Goal: Check status: Check status

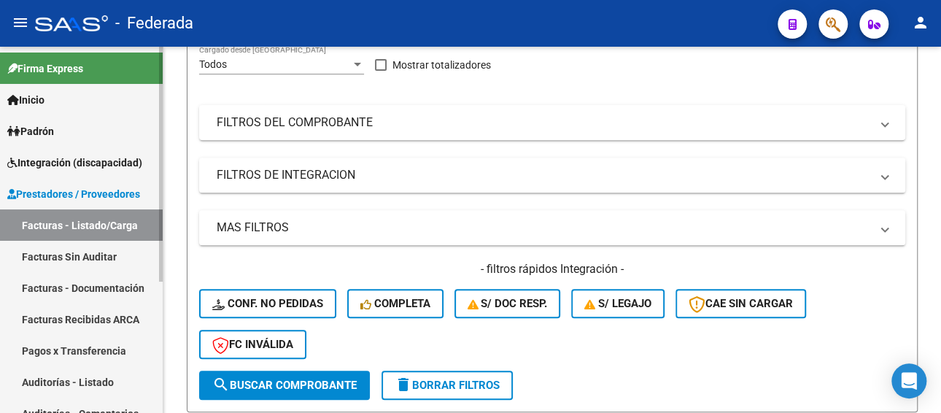
click at [77, 186] on span "Prestadores / Proveedores" at bounding box center [73, 194] width 133 height 16
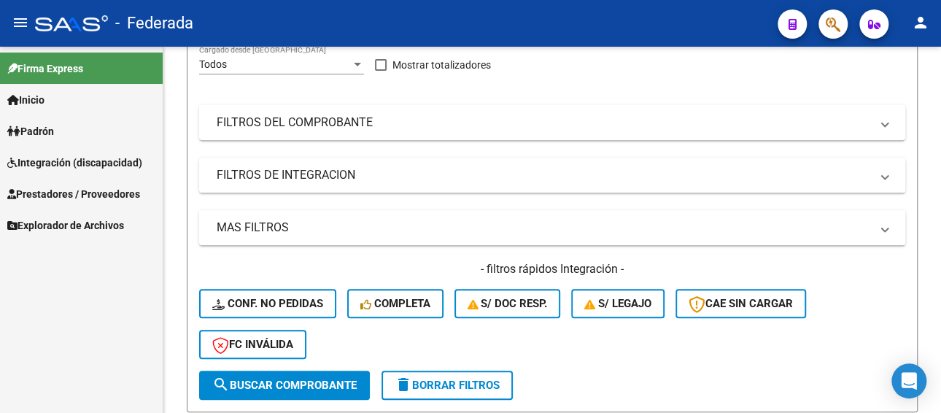
click at [78, 171] on link "Integración (discapacidad)" at bounding box center [81, 162] width 163 height 31
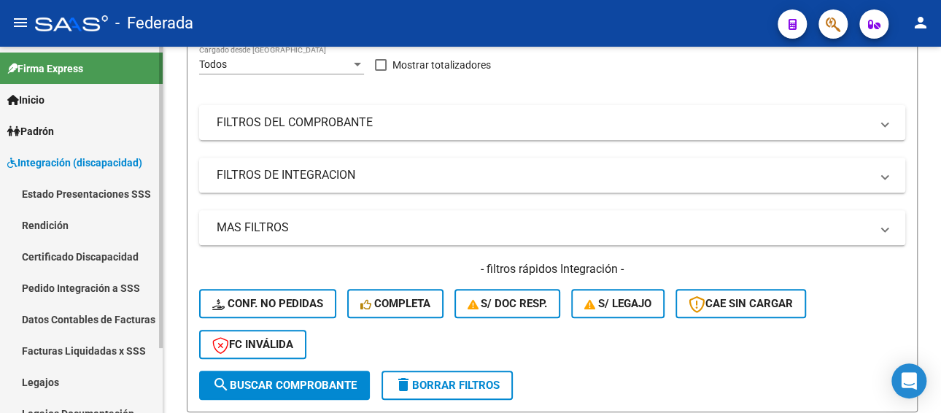
click at [56, 382] on link "Legajos" at bounding box center [81, 381] width 163 height 31
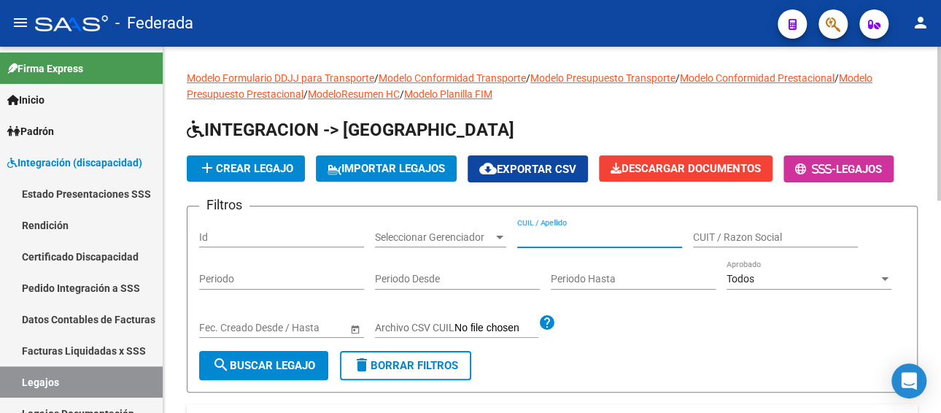
click at [570, 231] on input "CUIL / Apellido" at bounding box center [599, 237] width 165 height 12
paste input "[PERSON_NAME]"
type input "[PERSON_NAME]"
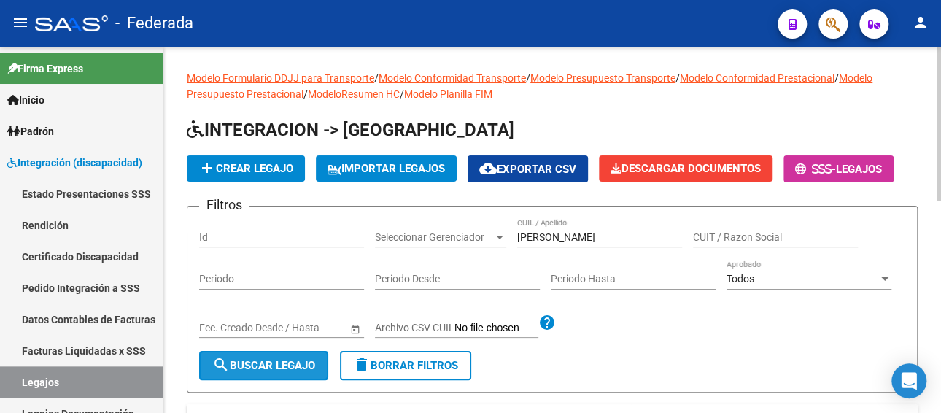
click at [295, 370] on span "search Buscar Legajo" at bounding box center [263, 365] width 103 height 13
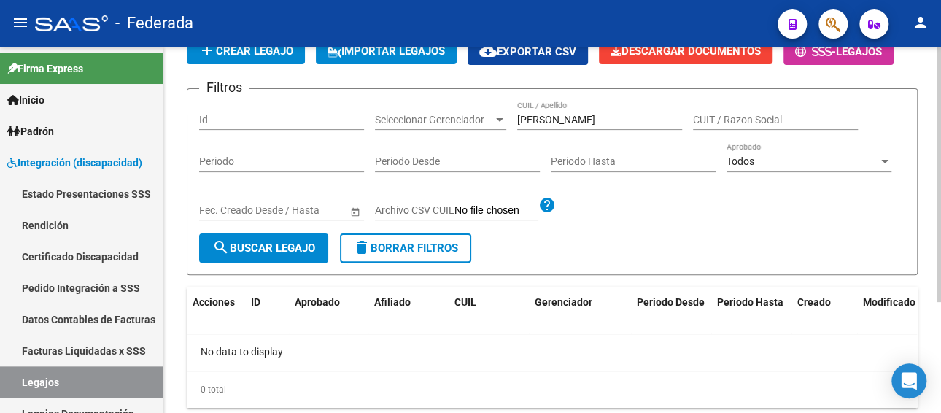
scroll to position [146, 0]
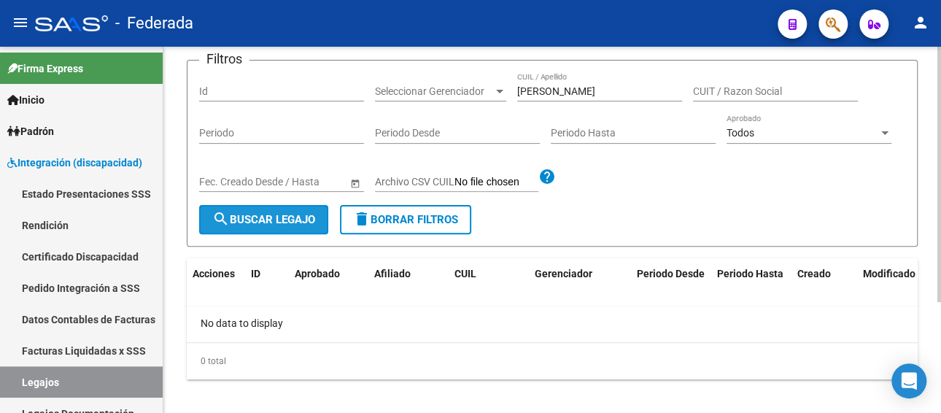
click at [286, 217] on span "search Buscar Legajo" at bounding box center [263, 219] width 103 height 13
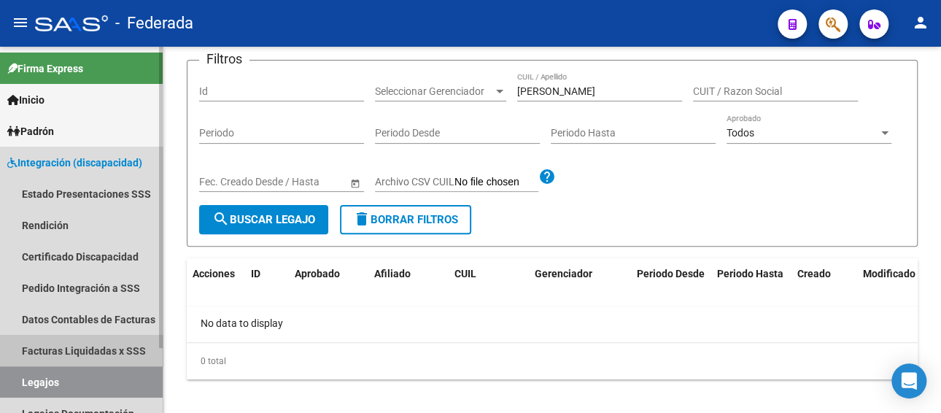
click at [95, 342] on link "Facturas Liquidadas x SSS" at bounding box center [81, 350] width 163 height 31
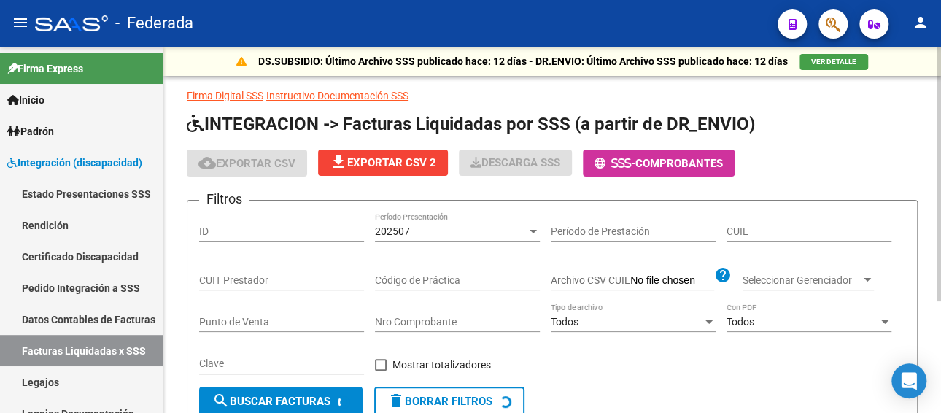
click at [468, 229] on div "202507" at bounding box center [451, 231] width 152 height 12
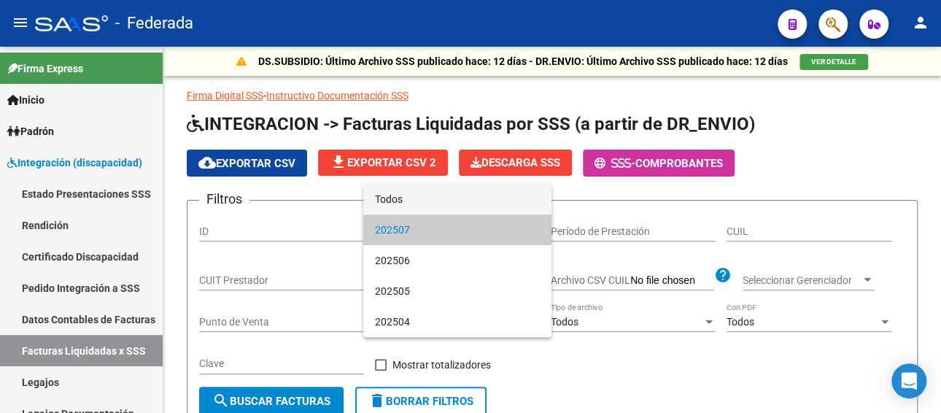
click at [442, 199] on span "Todos" at bounding box center [457, 199] width 165 height 31
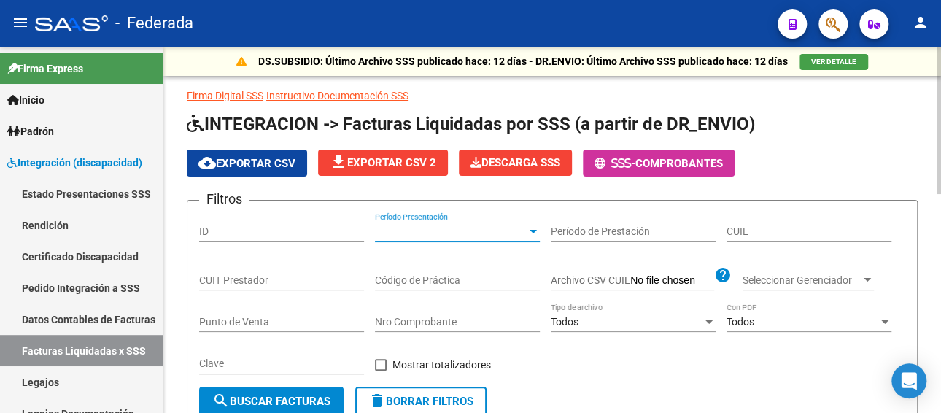
click at [756, 227] on input "CUIL" at bounding box center [809, 231] width 165 height 12
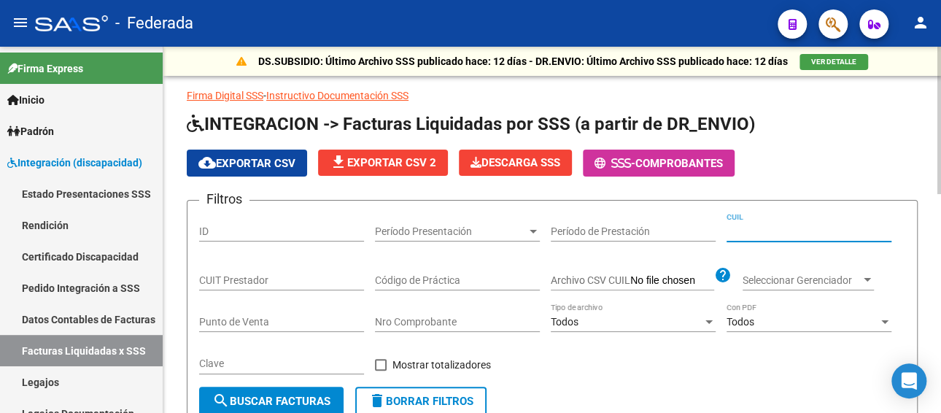
paste input "20-22300104-2"
type input "20-22300104-2"
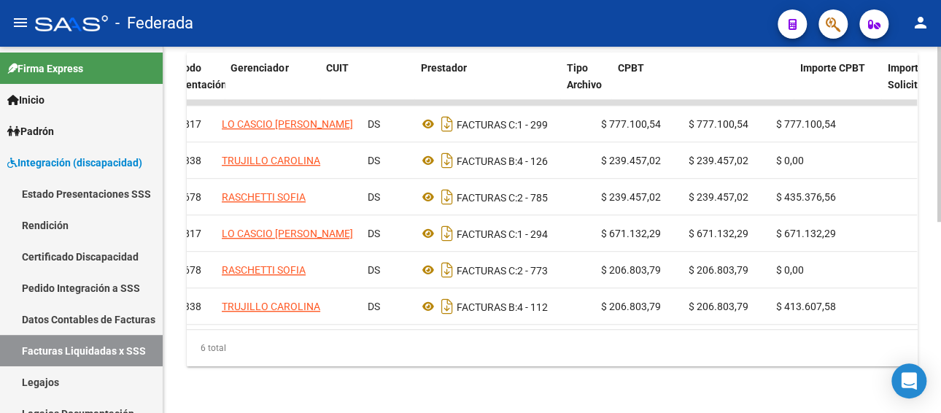
scroll to position [0, 78]
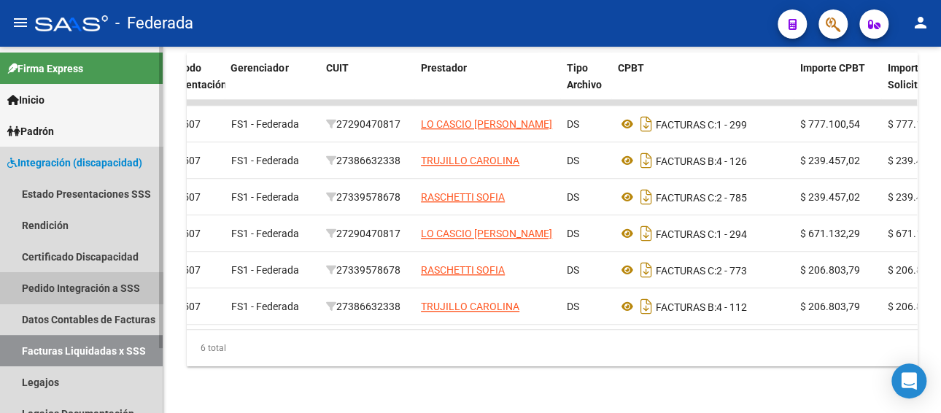
click at [109, 282] on link "Pedido Integración a SSS" at bounding box center [81, 287] width 163 height 31
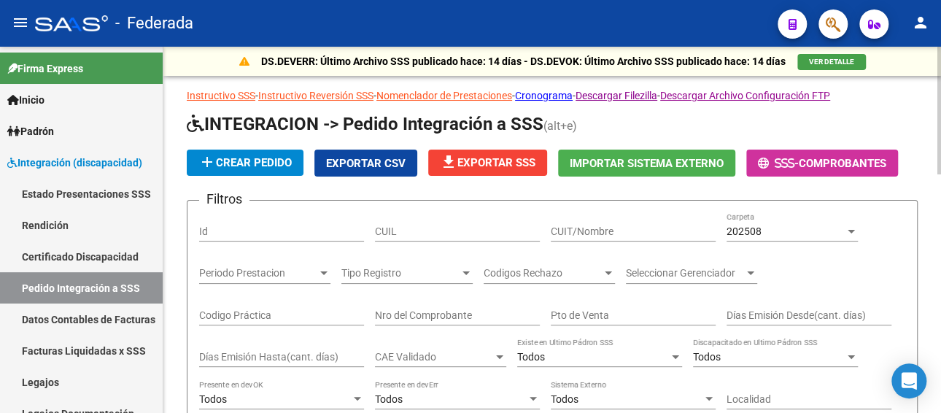
click at [480, 228] on input "CUIL" at bounding box center [457, 231] width 165 height 12
paste input "20223001042"
type input "20223001042"
click at [790, 225] on div "202508" at bounding box center [786, 231] width 118 height 12
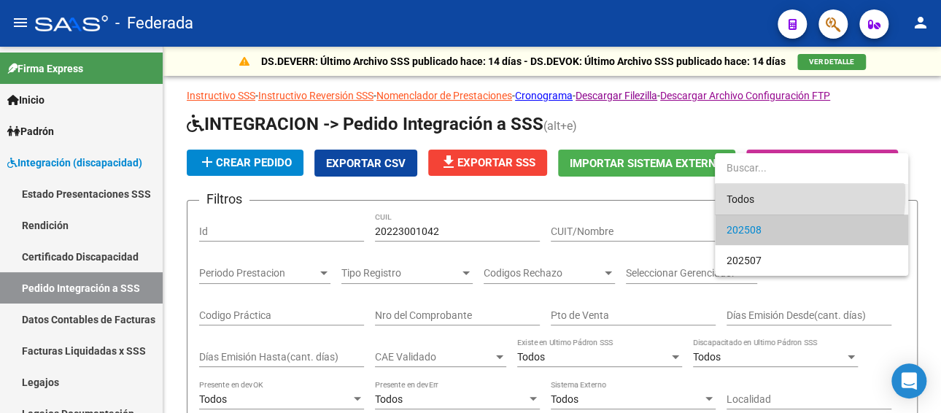
click at [758, 195] on span "Todos" at bounding box center [812, 199] width 170 height 31
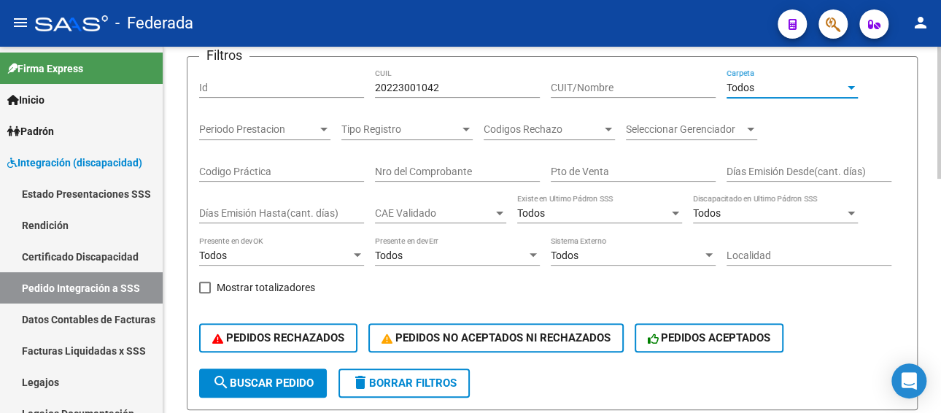
scroll to position [292, 0]
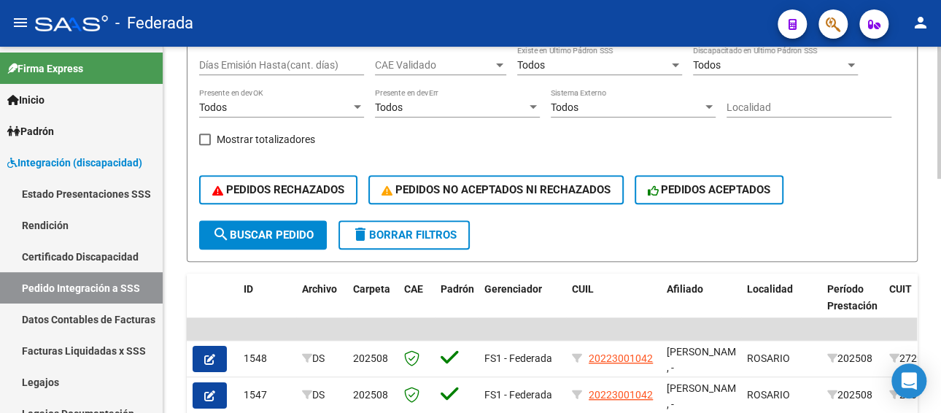
click at [278, 234] on span "search Buscar Pedido" at bounding box center [262, 234] width 101 height 13
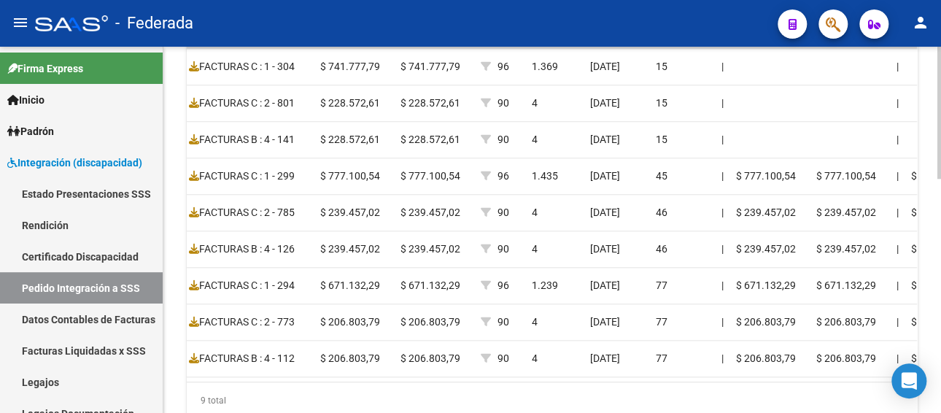
scroll to position [0, 710]
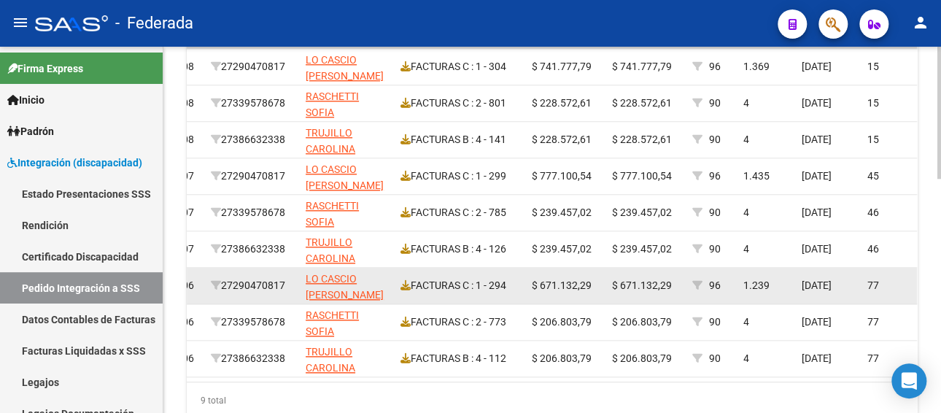
drag, startPoint x: 260, startPoint y: 282, endPoint x: 194, endPoint y: 285, distance: 65.7
click at [194, 285] on div "689 DS 202507 FS1 - Federada 20223001042 [PERSON_NAME] , - ROSARIO 202506 27290…" at bounding box center [706, 286] width 2396 height 36
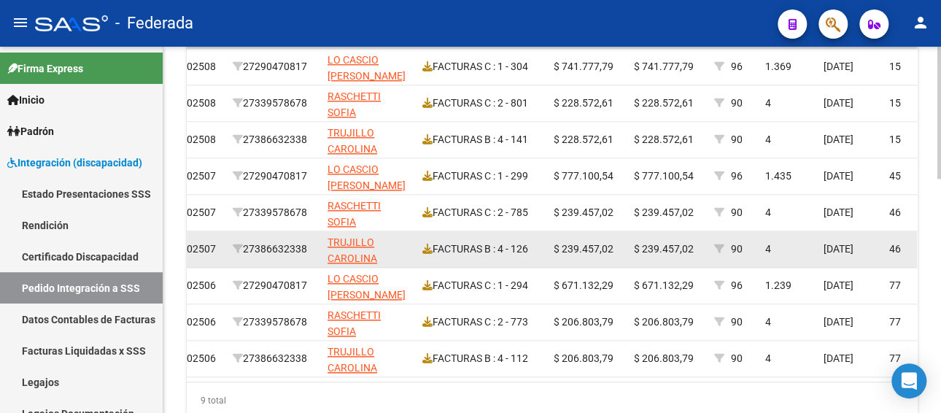
click at [253, 258] on datatable-body-cell "27386632338" at bounding box center [274, 249] width 95 height 36
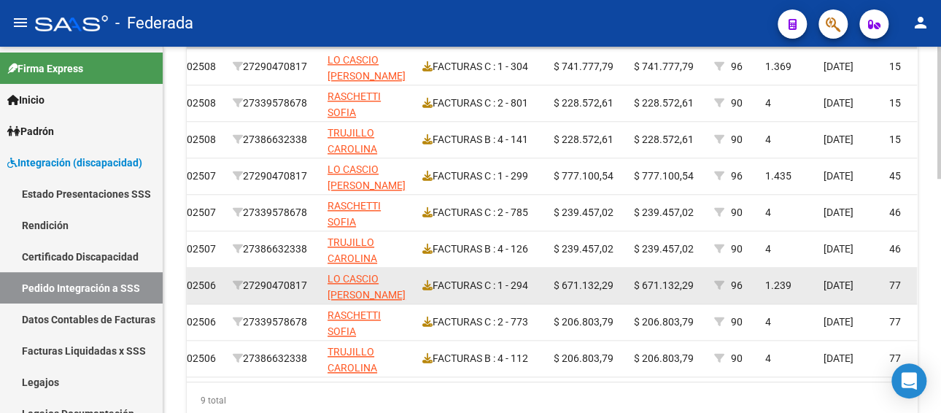
drag, startPoint x: 247, startPoint y: 283, endPoint x: 312, endPoint y: 284, distance: 65.7
click at [312, 284] on div "27290470817" at bounding box center [274, 285] width 83 height 17
copy div "27290470817"
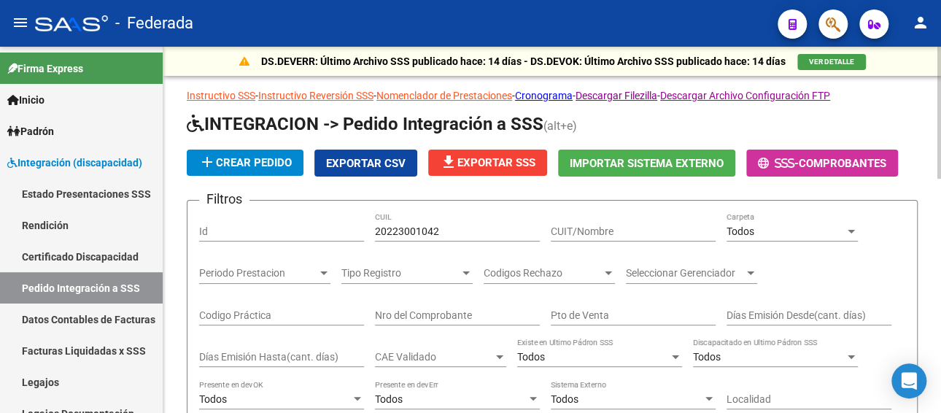
scroll to position [73, 0]
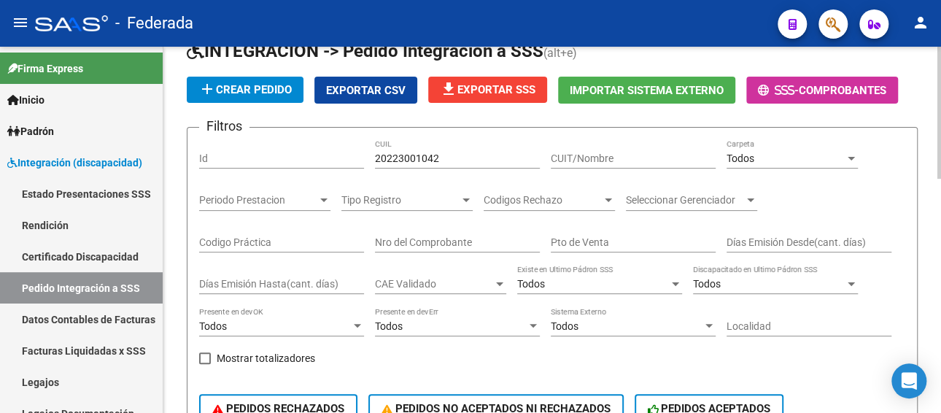
click at [627, 152] on input "CUIT/Nombre" at bounding box center [633, 158] width 165 height 12
paste input "27290470817"
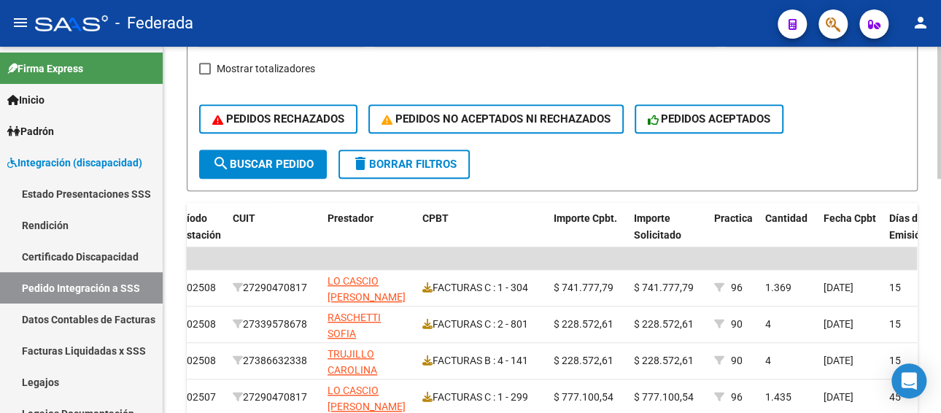
scroll to position [365, 0]
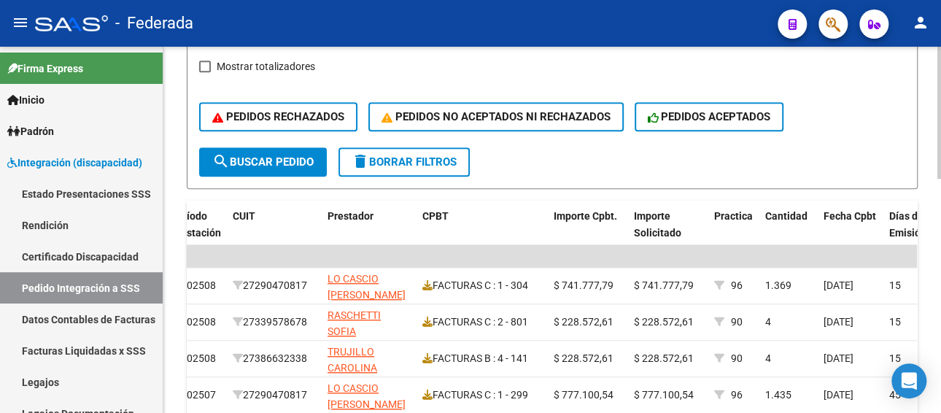
type input "27290470817"
click at [288, 171] on button "search Buscar Pedido" at bounding box center [263, 161] width 128 height 29
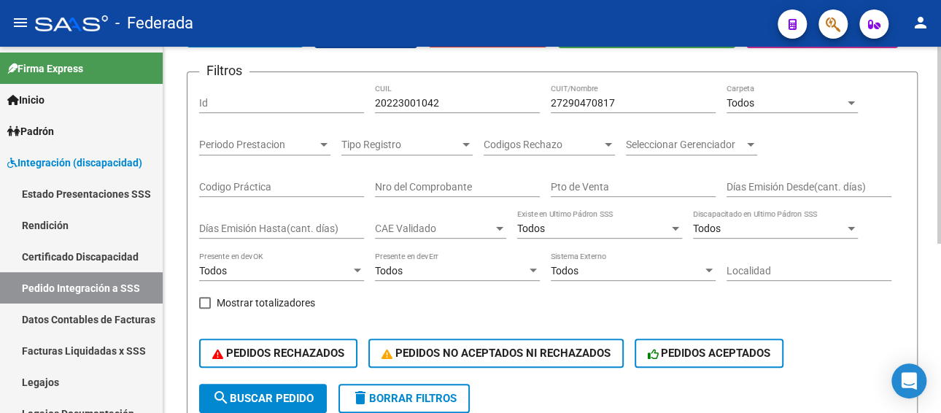
scroll to position [97, 0]
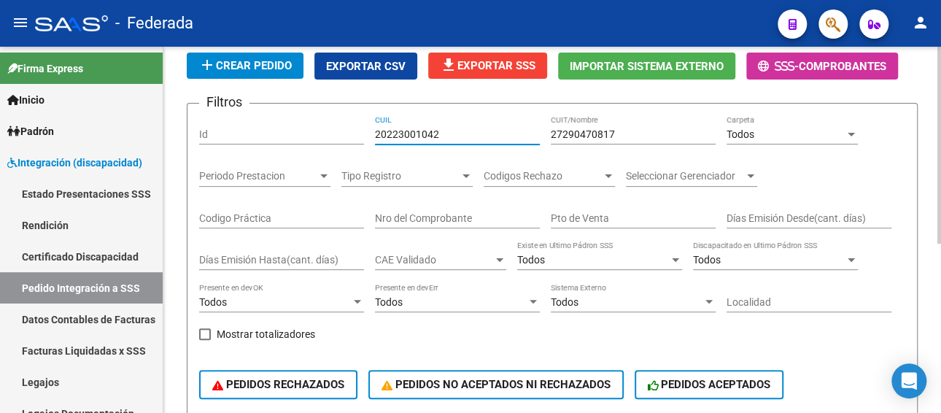
drag, startPoint x: 444, startPoint y: 131, endPoint x: 371, endPoint y: 133, distance: 72.3
click at [371, 133] on div "Filtros Id 20223001042 CUIL 27290470817 CUIT/Nombre Todos Carpeta Periodo Prest…" at bounding box center [552, 265] width 706 height 300
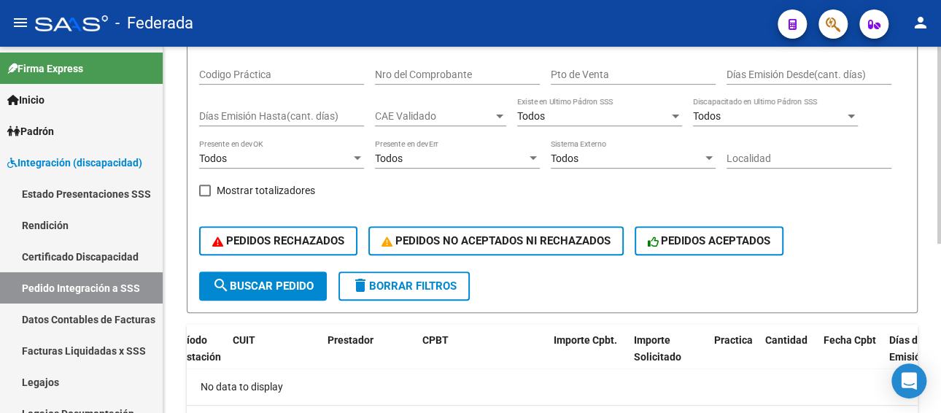
scroll to position [243, 0]
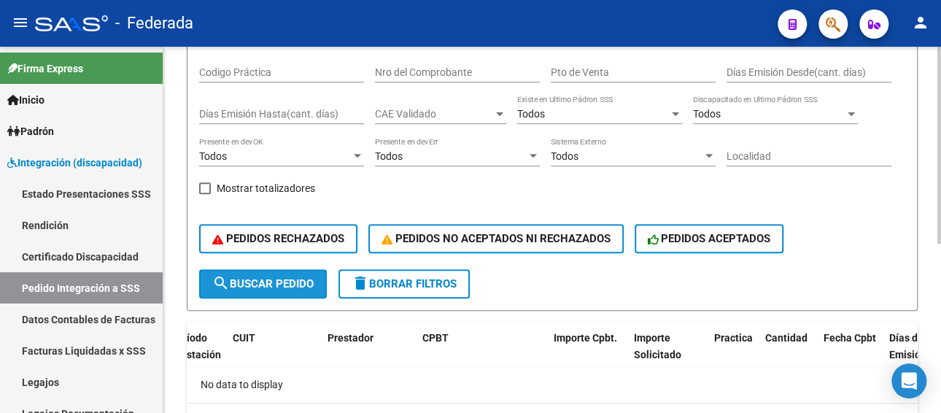
click at [255, 282] on span "search Buscar Pedido" at bounding box center [262, 283] width 101 height 13
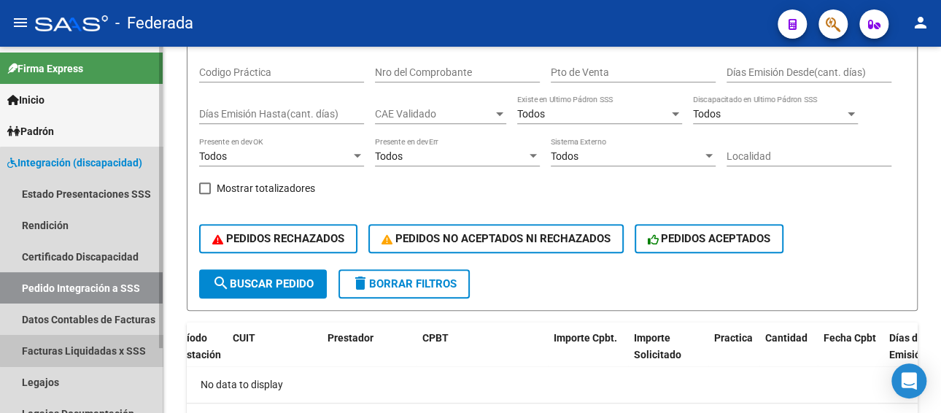
click at [103, 345] on link "Facturas Liquidadas x SSS" at bounding box center [81, 350] width 163 height 31
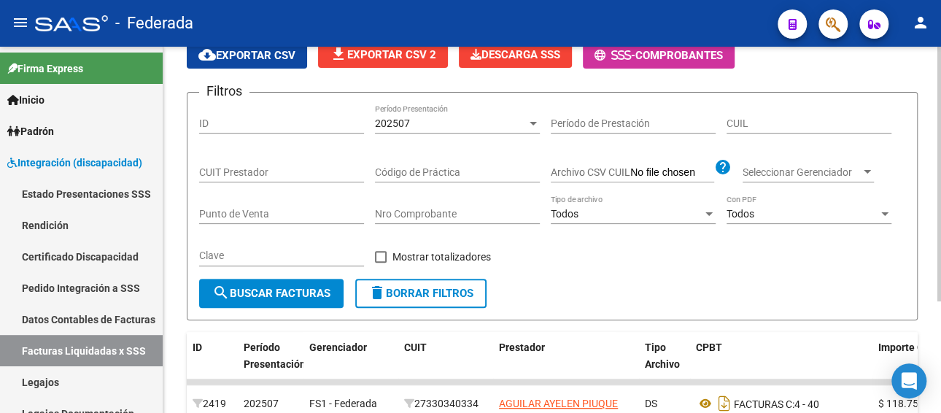
scroll to position [15, 0]
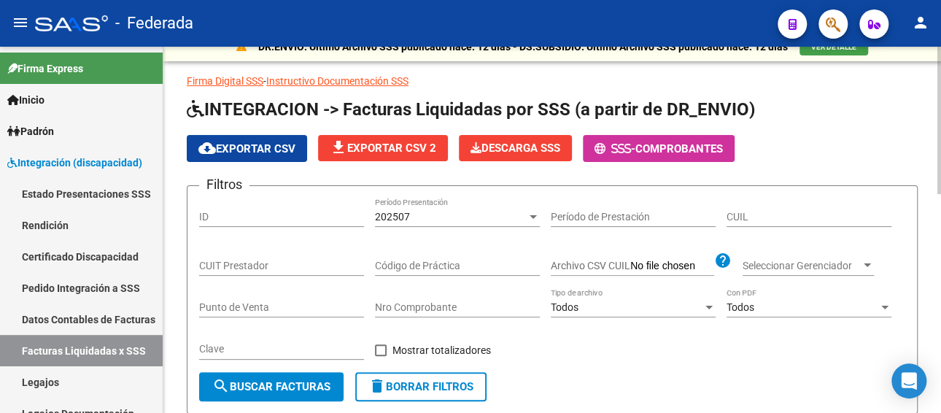
click at [445, 211] on div "202507" at bounding box center [451, 217] width 152 height 12
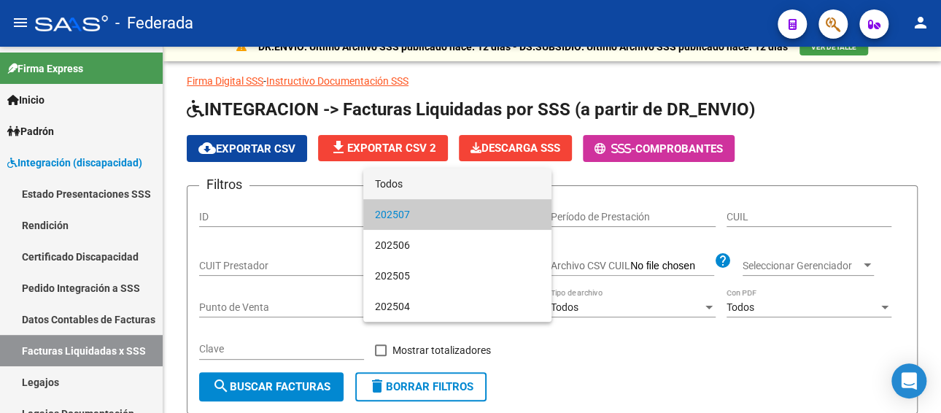
click at [435, 190] on span "Todos" at bounding box center [457, 184] width 165 height 31
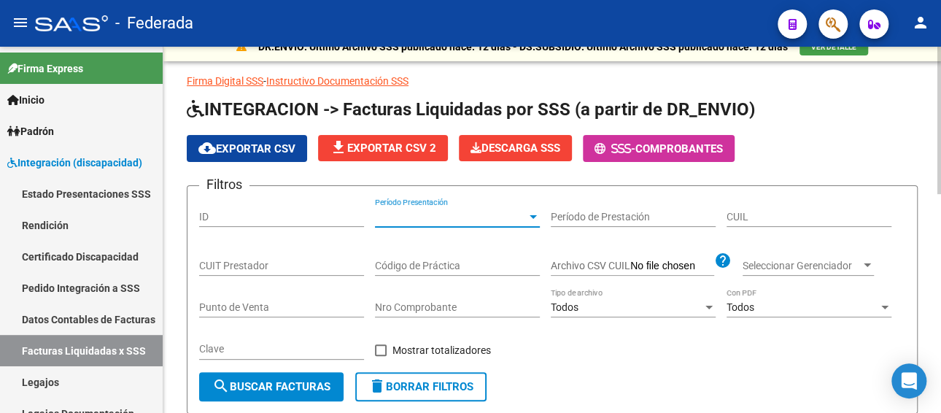
click at [270, 271] on div "CUIT Prestador" at bounding box center [281, 261] width 165 height 29
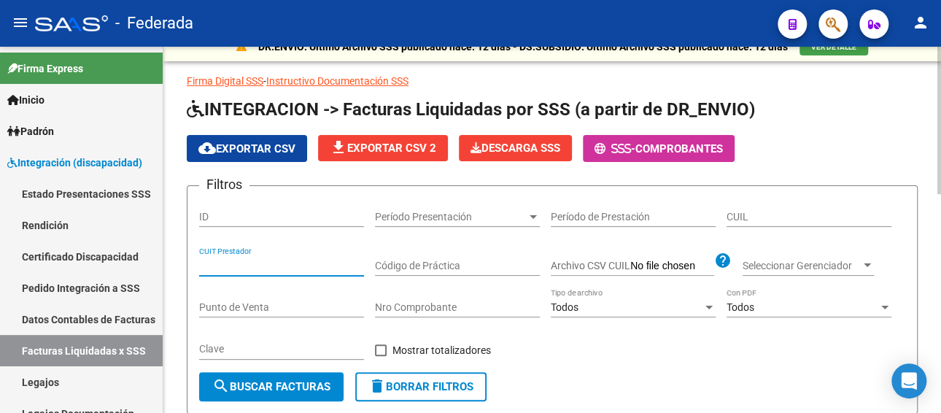
paste input "27-29047081-7"
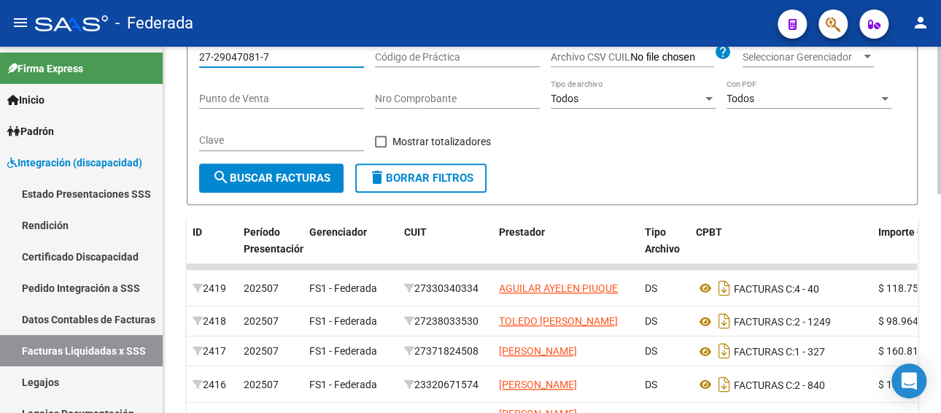
scroll to position [233, 0]
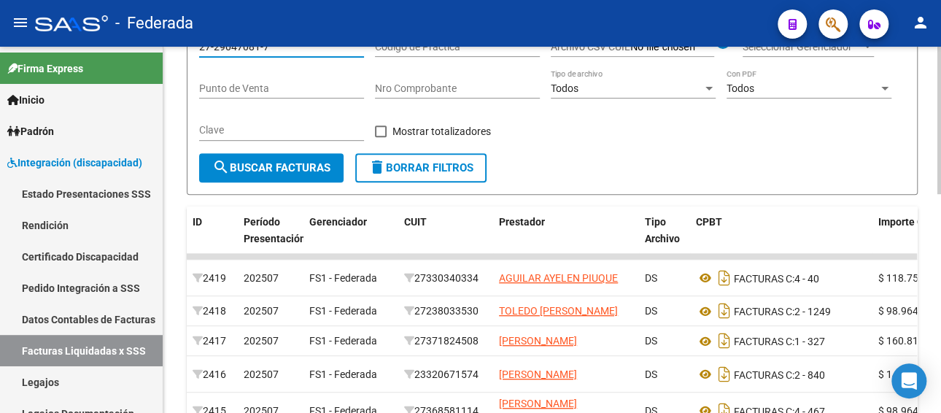
type input "27-29047081-7"
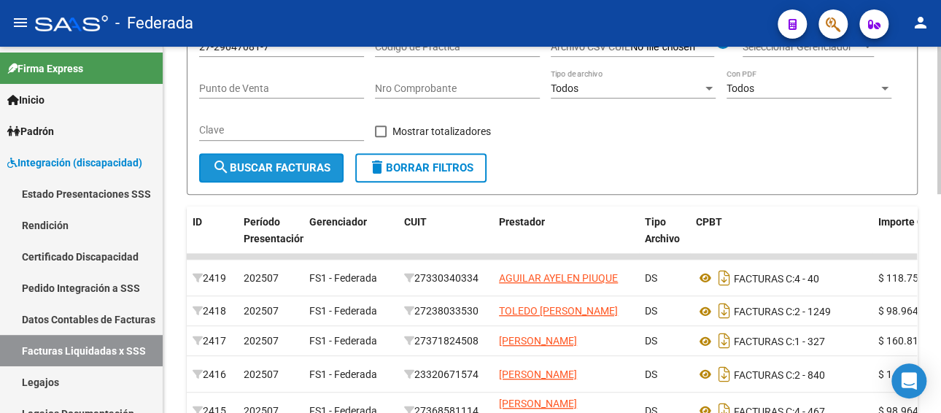
click at [260, 163] on span "search Buscar Facturas" at bounding box center [271, 167] width 118 height 13
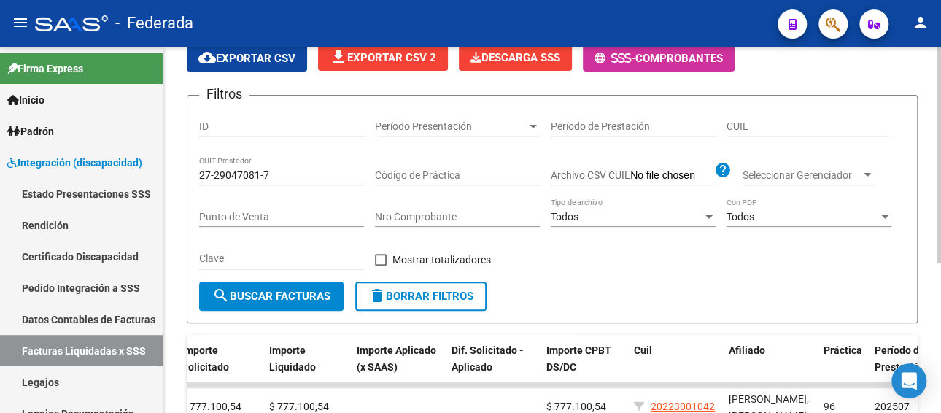
scroll to position [15, 0]
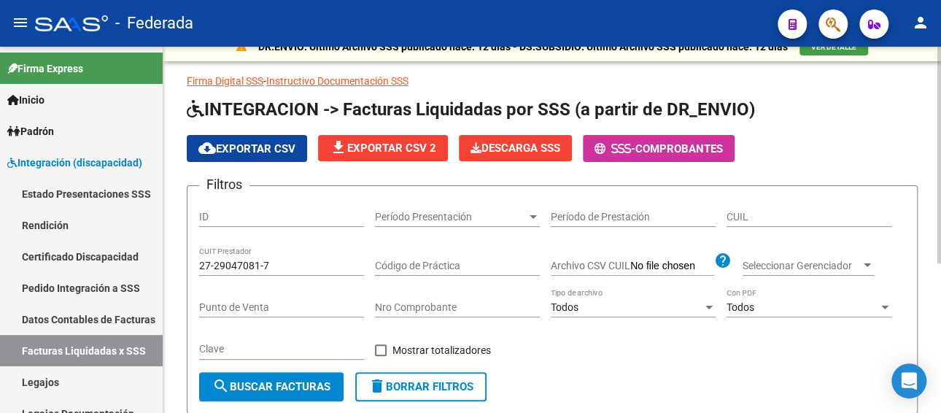
click at [754, 215] on input "CUIL" at bounding box center [809, 217] width 165 height 12
paste input "20-22300104-2"
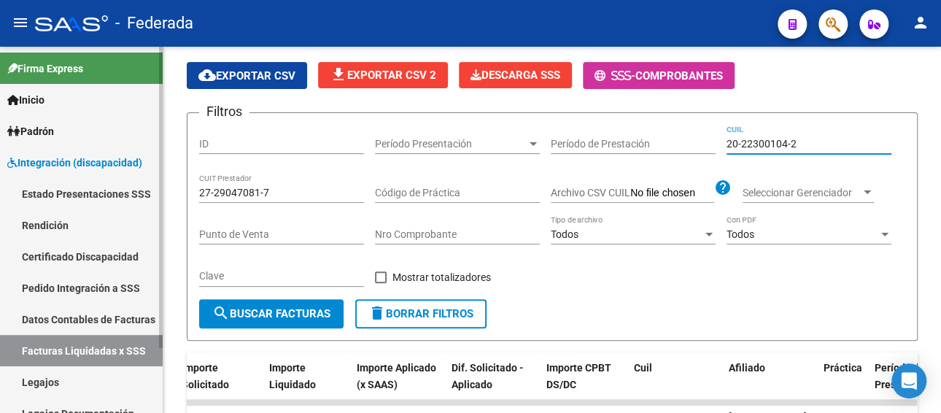
type input "20-22300104-2"
click at [137, 189] on mat-sidenav-container "Firma Express Inicio Calendario SSS Instructivos Padrón Afiliados Empadronados …" at bounding box center [470, 230] width 941 height 366
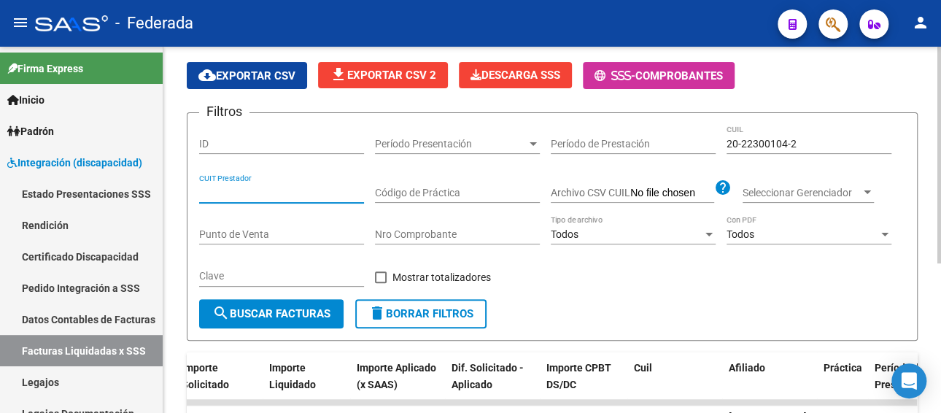
click at [273, 311] on span "search Buscar Facturas" at bounding box center [271, 313] width 118 height 13
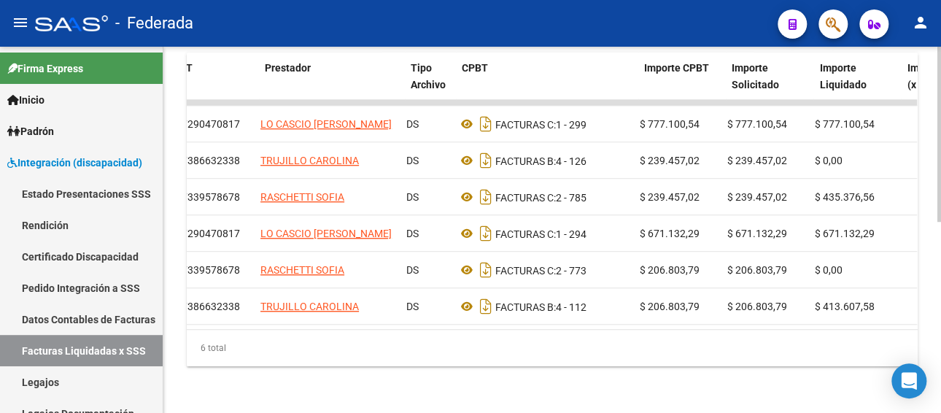
scroll to position [0, 170]
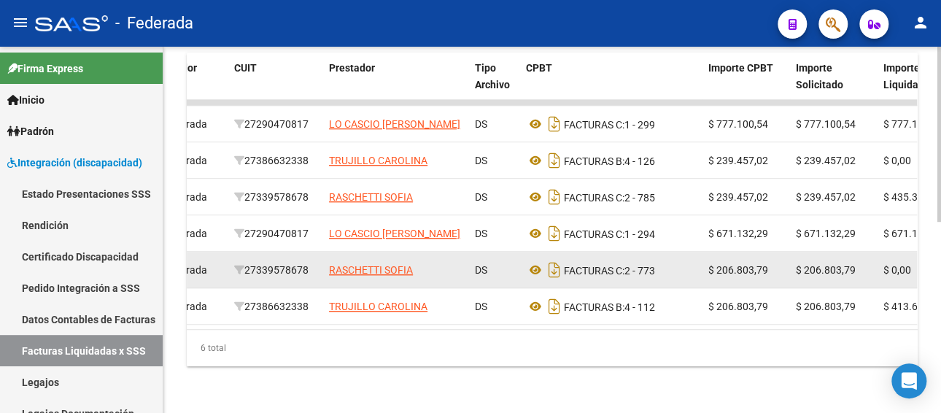
drag, startPoint x: 316, startPoint y: 257, endPoint x: 249, endPoint y: 258, distance: 66.4
click at [249, 262] on div "27339578678" at bounding box center [275, 270] width 83 height 17
copy div "27339578678"
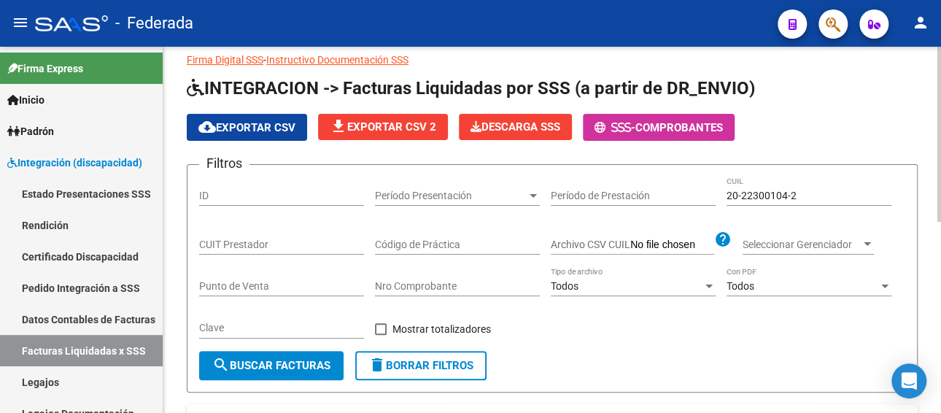
scroll to position [34, 0]
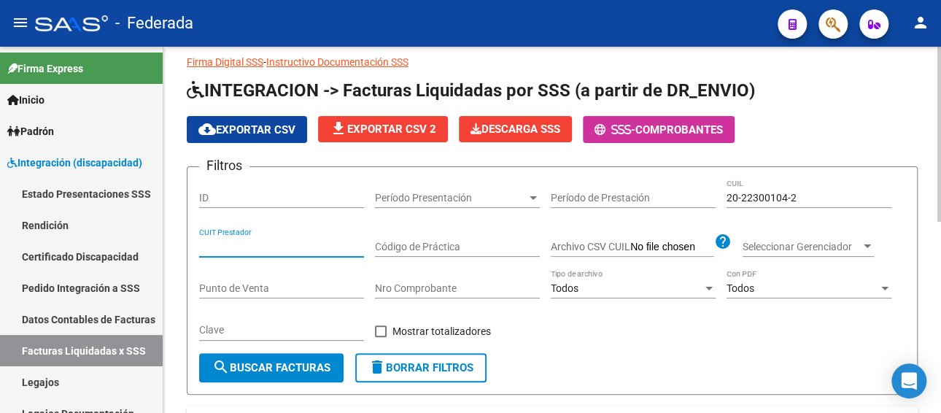
click at [286, 244] on input "CUIT Prestador" at bounding box center [281, 247] width 165 height 12
paste input "27-33957867-8"
type input "27-33957867-8"
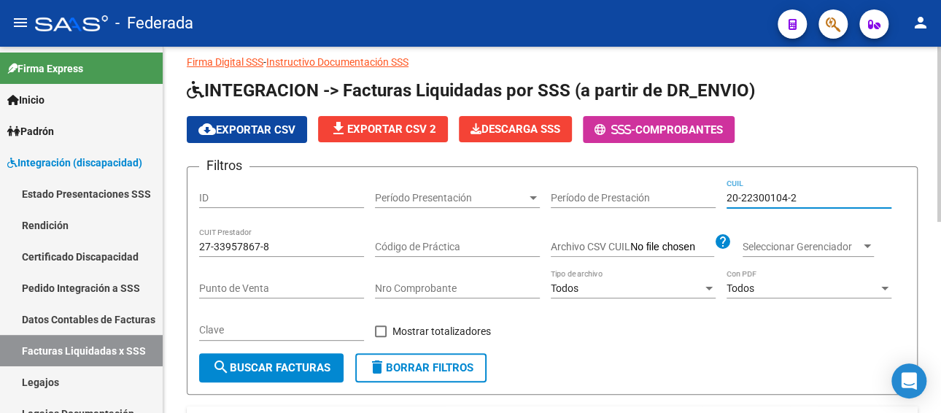
drag, startPoint x: 817, startPoint y: 199, endPoint x: 671, endPoint y: 199, distance: 145.9
click at [671, 199] on div "Filtros ID Período Presentación Período Presentación Período de Prestación 20-2…" at bounding box center [552, 266] width 706 height 174
click at [283, 367] on span "search Buscar Facturas" at bounding box center [271, 367] width 118 height 13
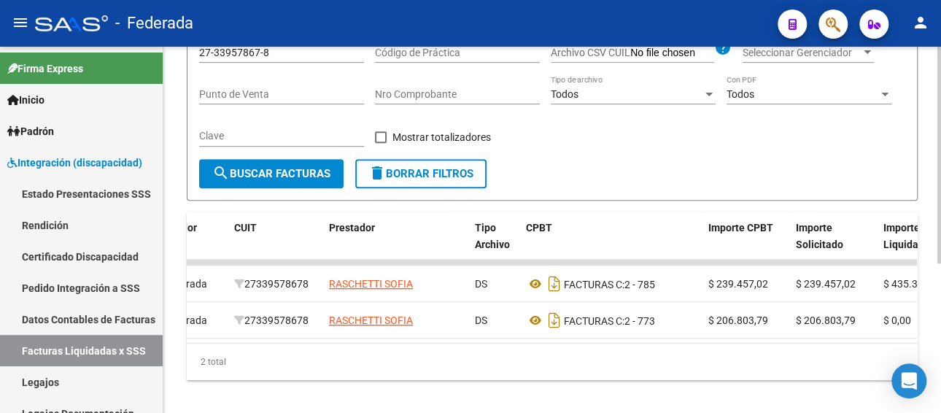
scroll to position [252, 0]
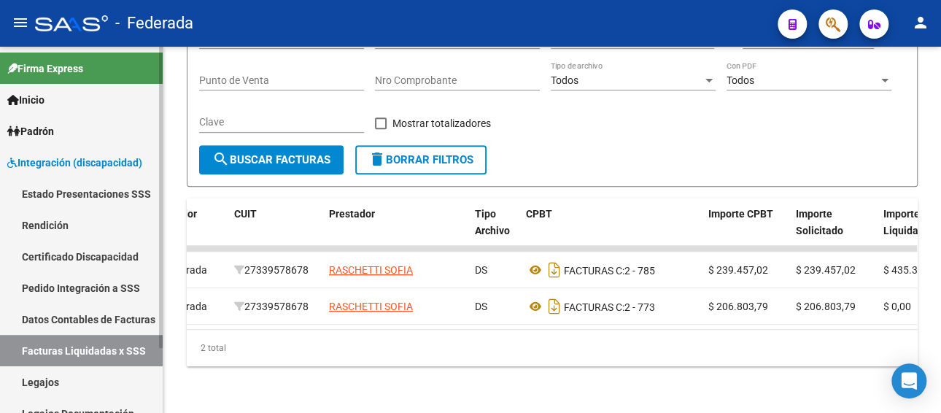
click at [107, 290] on link "Pedido Integración a SSS" at bounding box center [81, 287] width 163 height 31
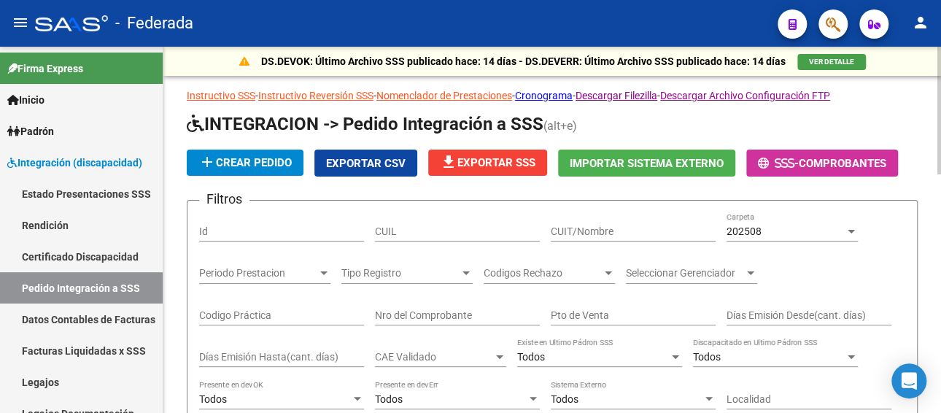
scroll to position [73, 0]
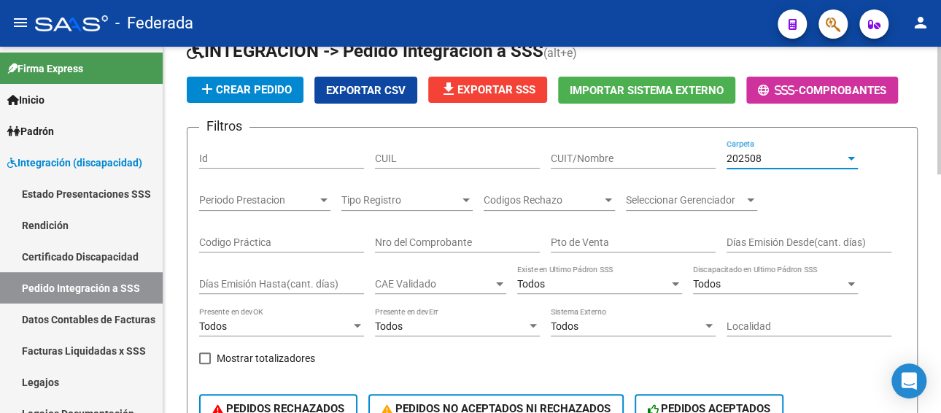
click at [767, 152] on div "202508" at bounding box center [786, 158] width 118 height 12
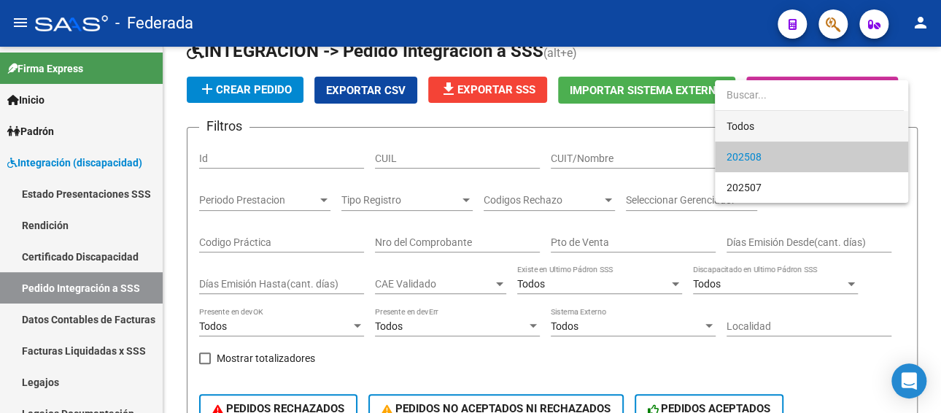
click at [754, 124] on span "Todos" at bounding box center [812, 126] width 170 height 31
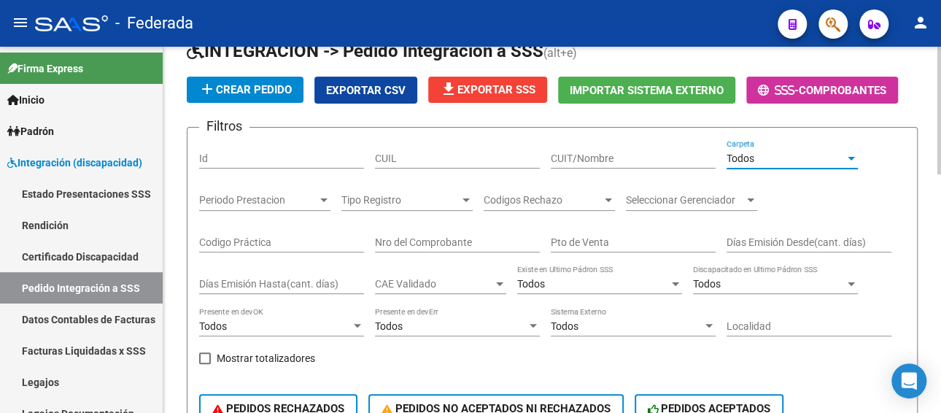
click at [649, 147] on div "CUIT/Nombre" at bounding box center [633, 153] width 165 height 29
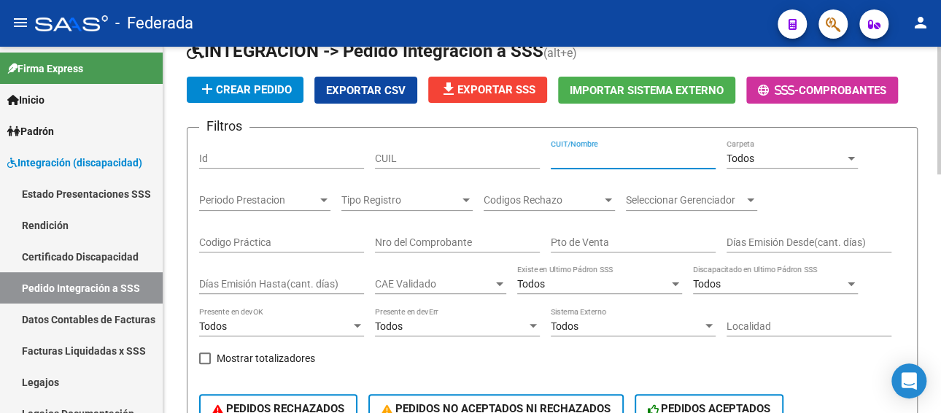
paste input "27339578678"
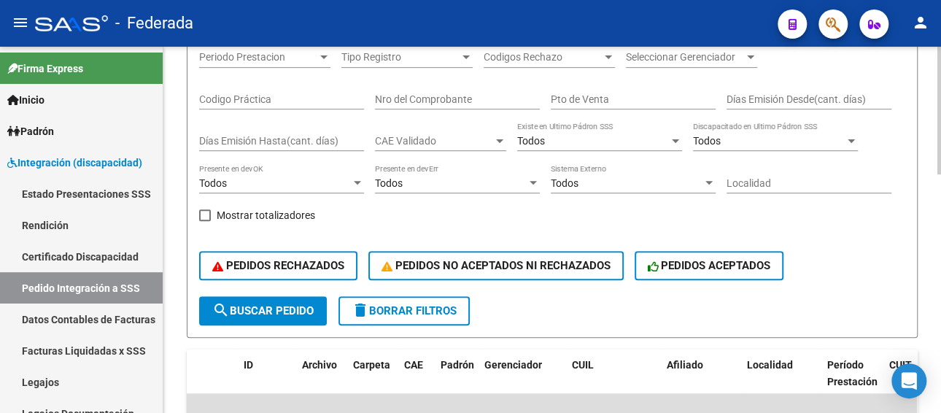
scroll to position [219, 0]
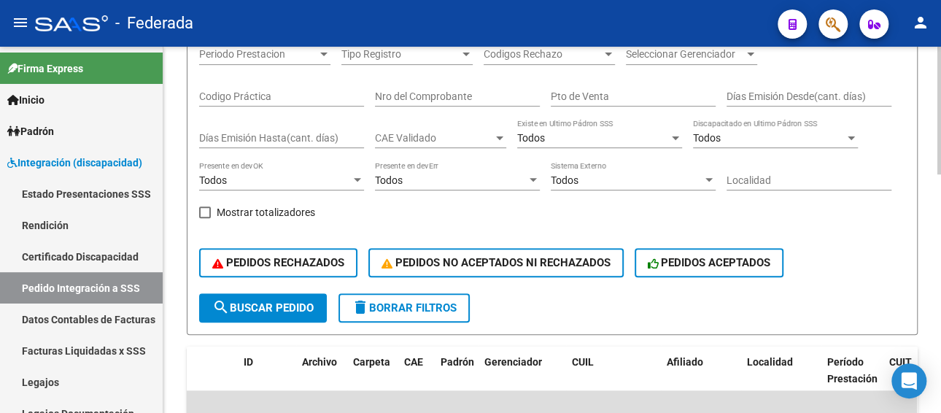
type input "27339578678"
click at [268, 309] on span "search Buscar Pedido" at bounding box center [262, 307] width 101 height 13
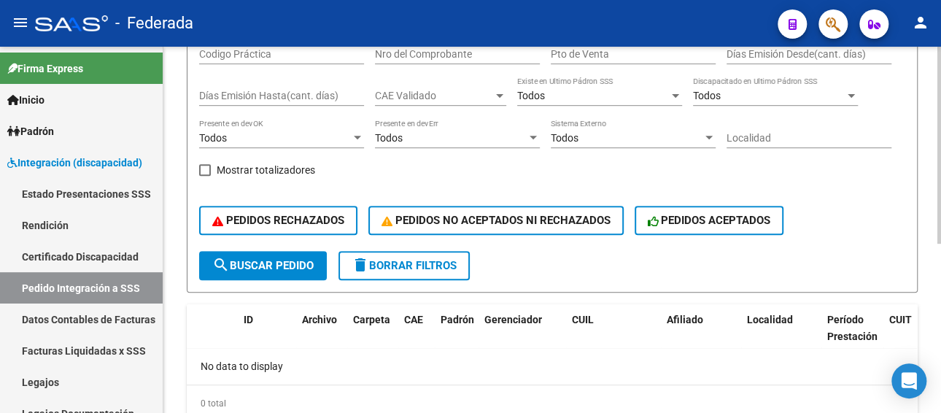
scroll to position [97, 0]
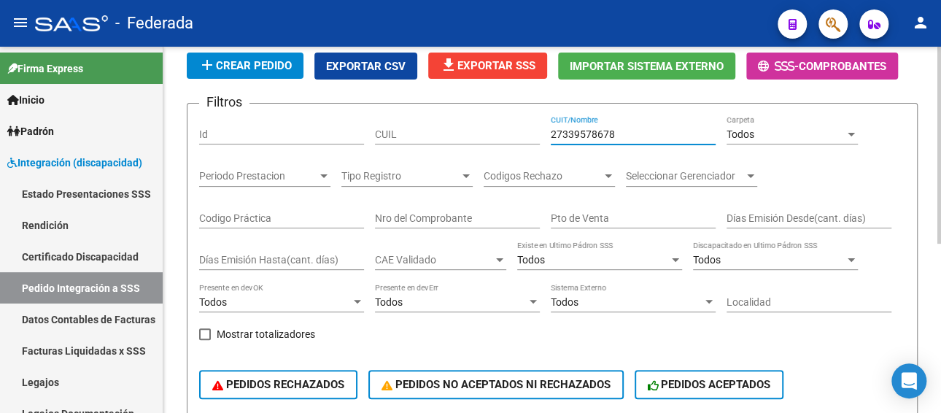
drag, startPoint x: 621, startPoint y: 131, endPoint x: 540, endPoint y: 125, distance: 81.1
click at [540, 125] on div "Filtros Id CUIL 27339578678 CUIT/Nombre Todos Carpeta Periodo Prestacion Period…" at bounding box center [552, 265] width 706 height 300
click at [498, 133] on input "CUIL" at bounding box center [457, 134] width 165 height 12
paste input "20223001042"
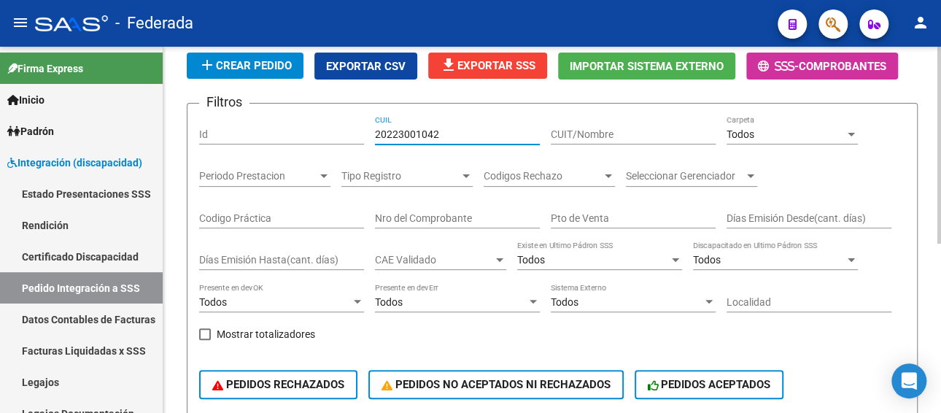
scroll to position [243, 0]
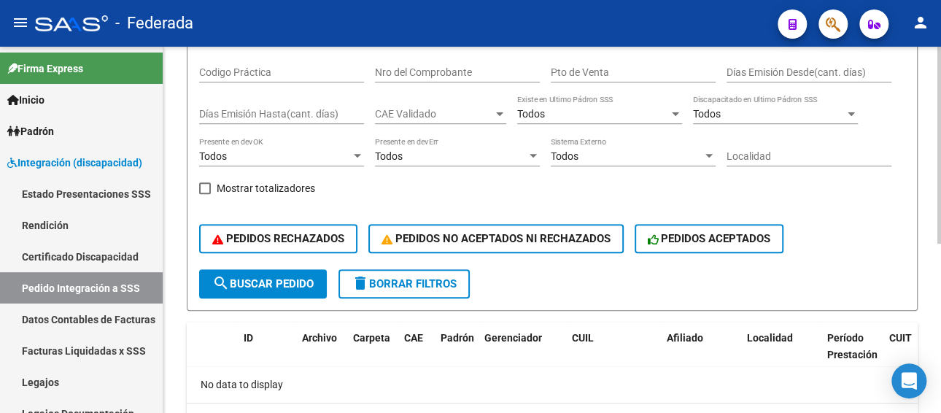
type input "20223001042"
click at [271, 288] on span "search Buscar Pedido" at bounding box center [262, 283] width 101 height 13
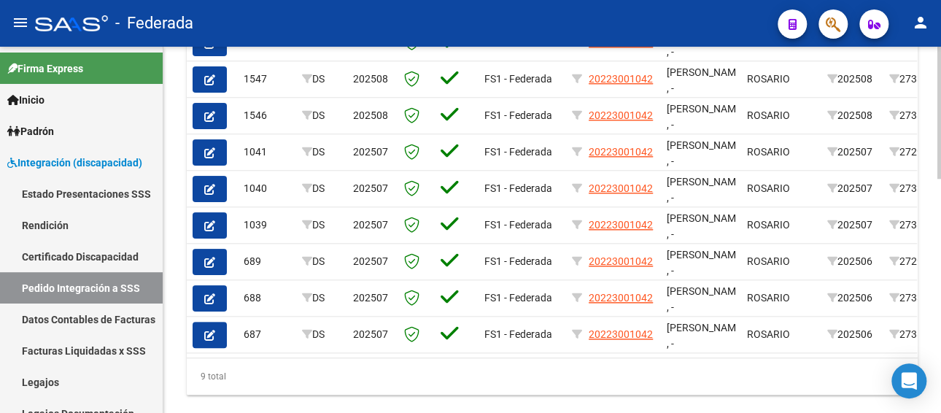
scroll to position [0, 365]
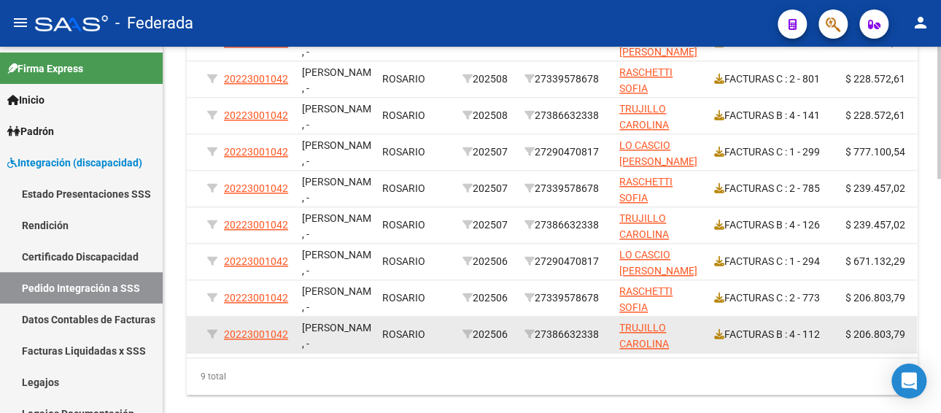
drag, startPoint x: 605, startPoint y: 332, endPoint x: 541, endPoint y: 337, distance: 65.1
click at [541, 337] on div "27386632338" at bounding box center [566, 334] width 83 height 17
copy div "27386632338"
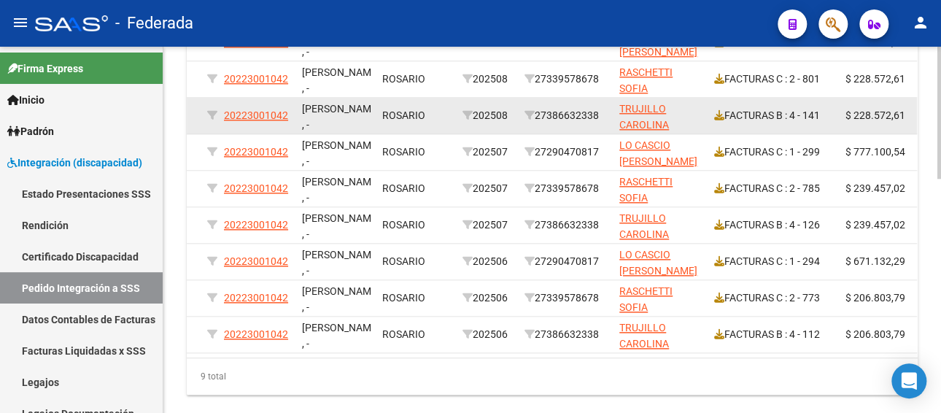
scroll to position [316, 0]
